Goal: Navigation & Orientation: Go to known website

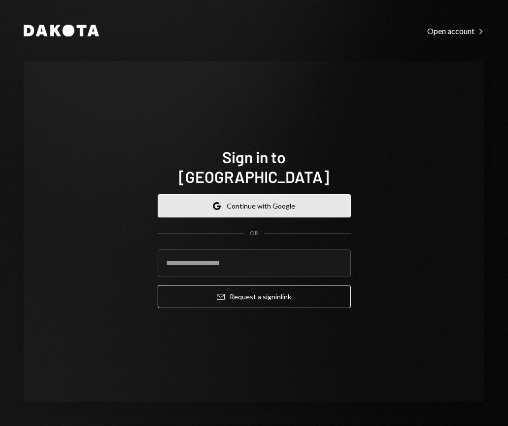
click at [260, 198] on button "Google Continue with Google" at bounding box center [254, 205] width 193 height 23
click at [260, 196] on button "Google Continue with Google" at bounding box center [254, 205] width 193 height 23
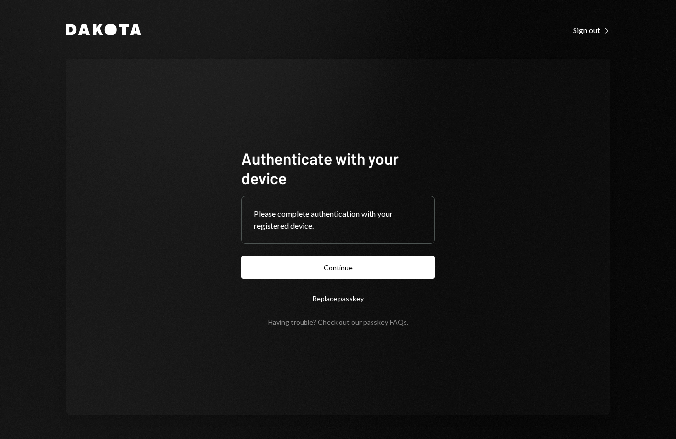
click at [345, 269] on button "Continue" at bounding box center [337, 267] width 193 height 23
